Goal: Navigation & Orientation: Understand site structure

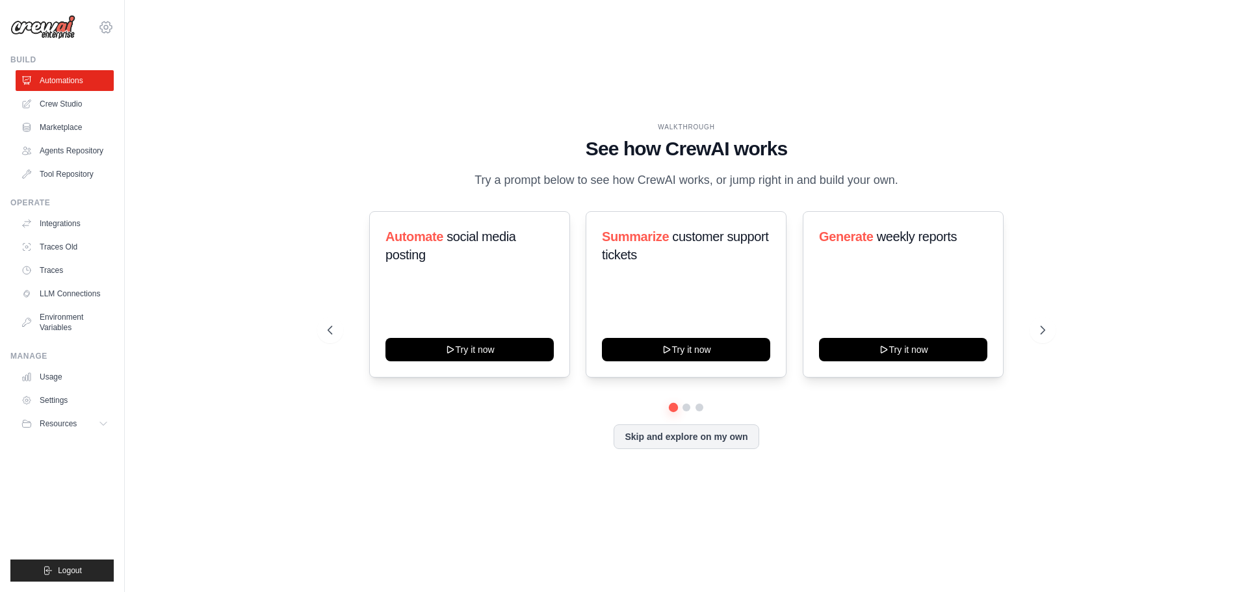
click at [105, 33] on icon at bounding box center [106, 27] width 16 height 16
drag, startPoint x: 185, startPoint y: 174, endPoint x: 109, endPoint y: 137, distance: 84.3
click at [183, 174] on div "WALKTHROUGH See how CrewAI works Try a prompt below to see how CrewAI works, or…" at bounding box center [686, 296] width 1081 height 566
click at [69, 109] on link "Crew Studio" at bounding box center [66, 104] width 98 height 21
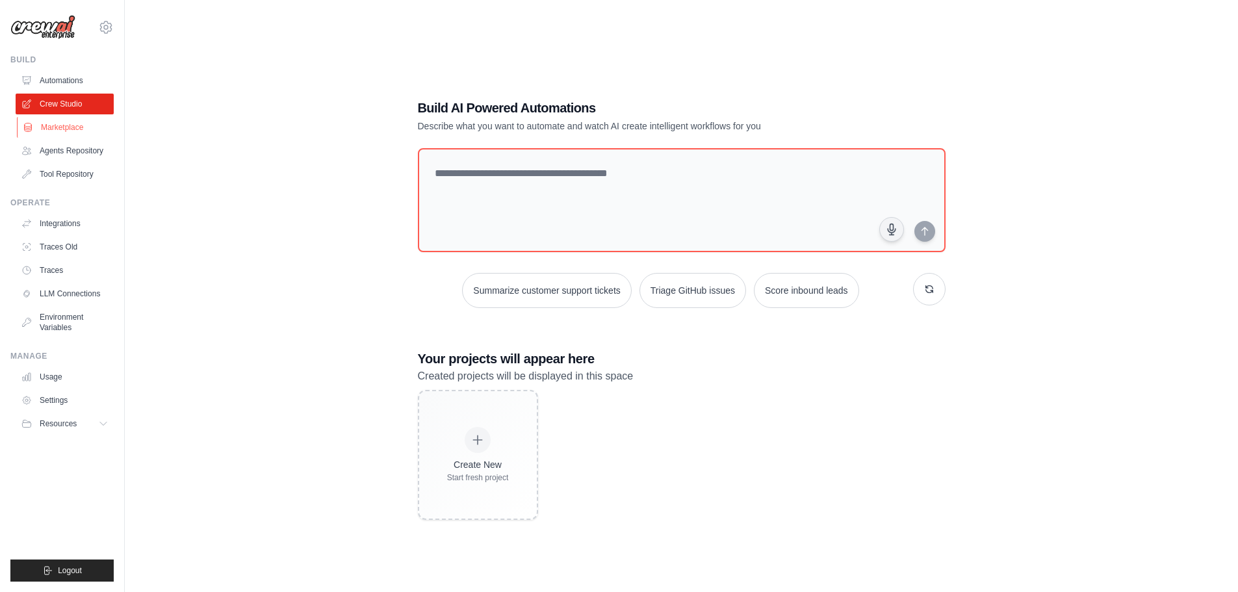
click at [77, 128] on link "Marketplace" at bounding box center [66, 127] width 98 height 21
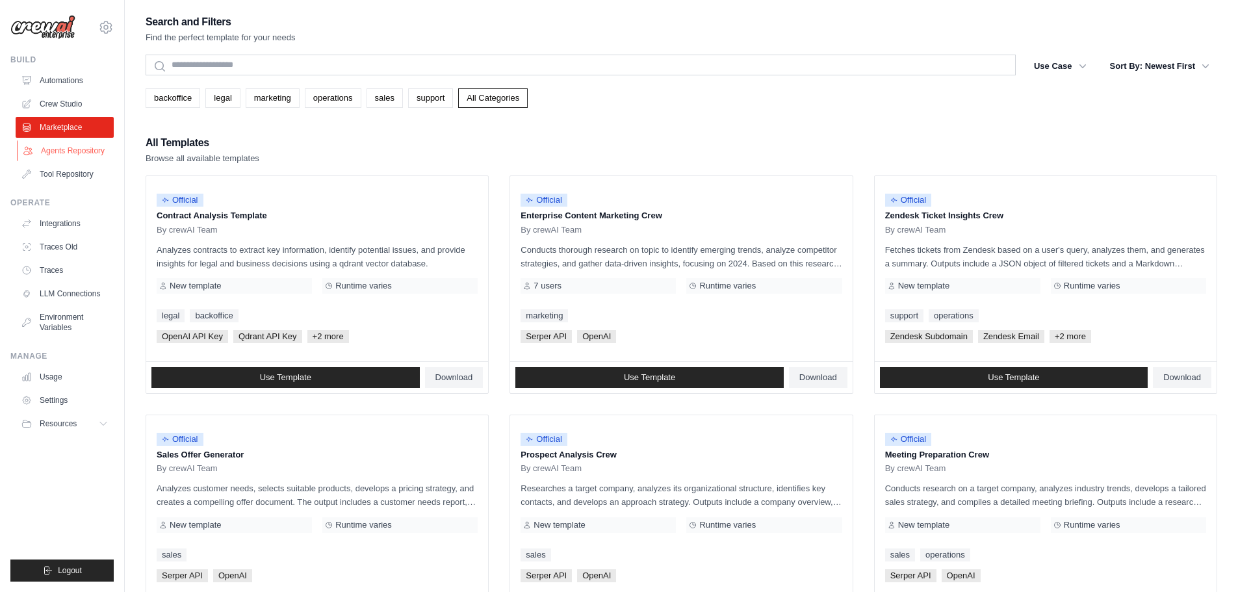
click at [65, 150] on link "Agents Repository" at bounding box center [66, 150] width 98 height 21
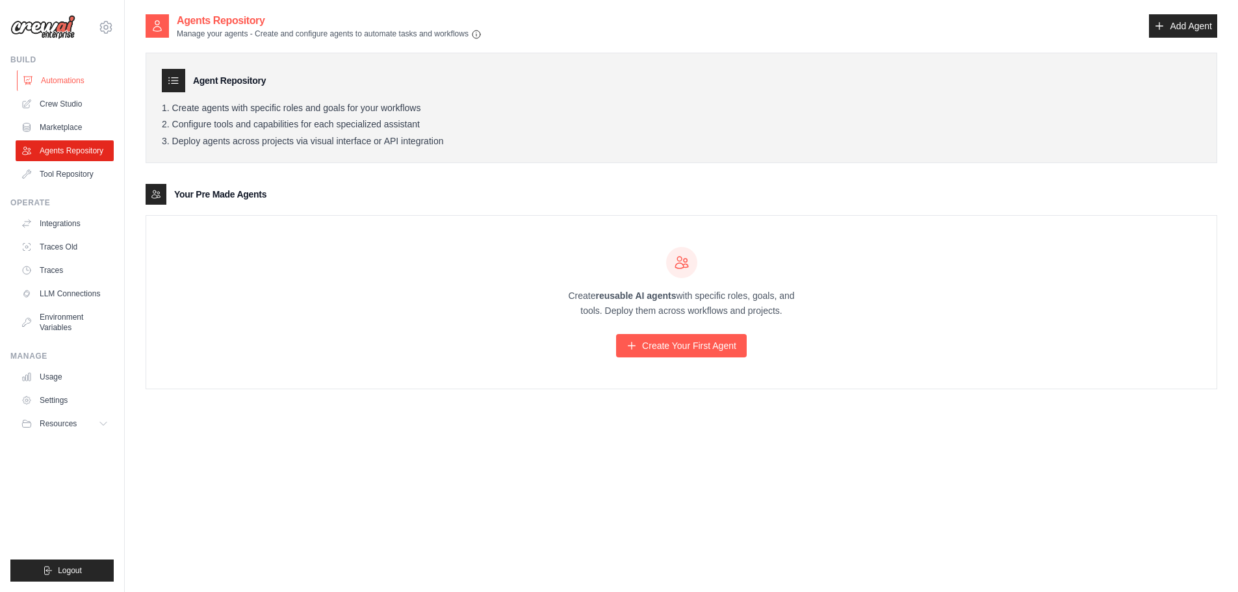
click at [45, 79] on link "Automations" at bounding box center [66, 80] width 98 height 21
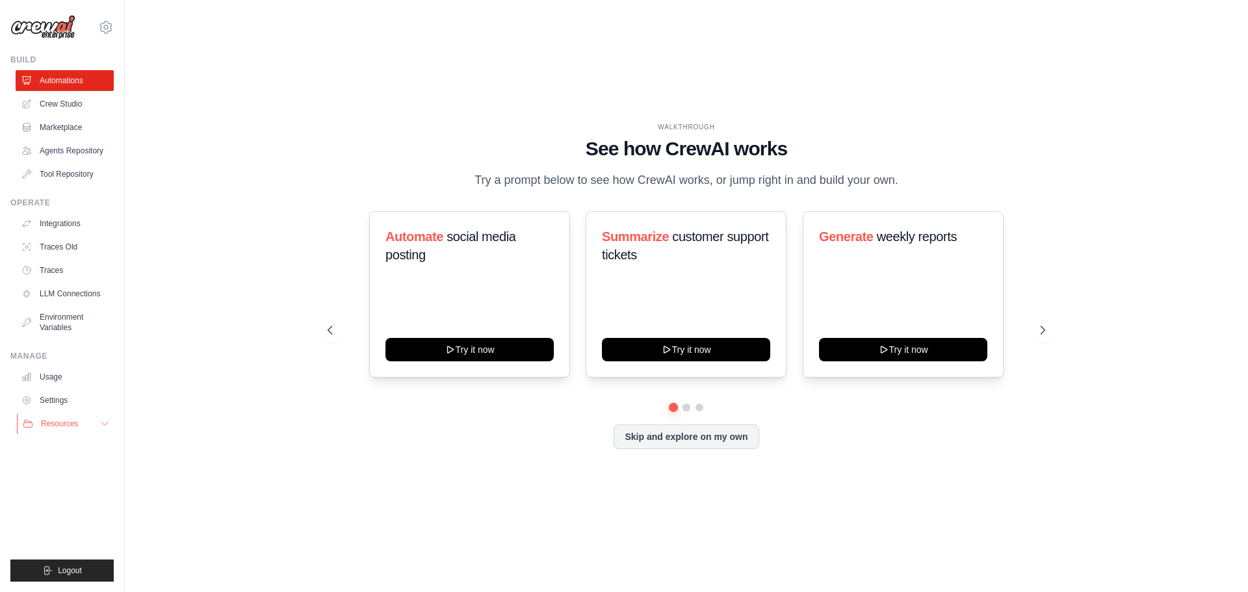
click at [97, 426] on button "Resources" at bounding box center [66, 423] width 98 height 21
click at [64, 446] on span "Documentation" at bounding box center [72, 446] width 53 height 10
